Goal: Navigation & Orientation: Go to known website

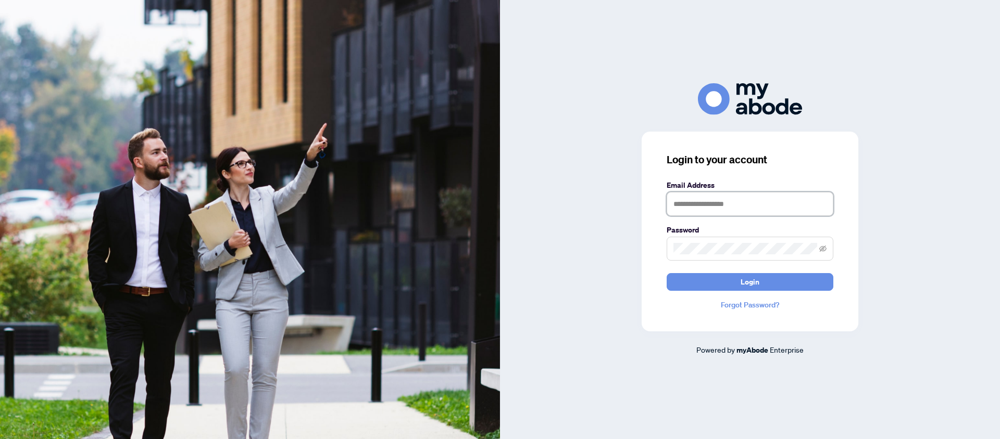
type input "**********"
drag, startPoint x: 774, startPoint y: 300, endPoint x: 774, endPoint y: 292, distance: 8.3
click at [774, 299] on div "**********" at bounding box center [749, 232] width 217 height 200
click at [777, 284] on button "Login" at bounding box center [749, 282] width 167 height 18
